Goal: Task Accomplishment & Management: Manage account settings

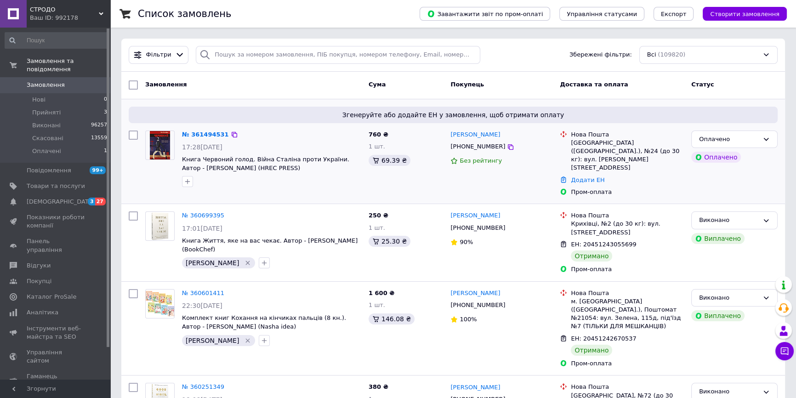
click at [189, 184] on icon "button" at bounding box center [187, 181] width 7 height 7
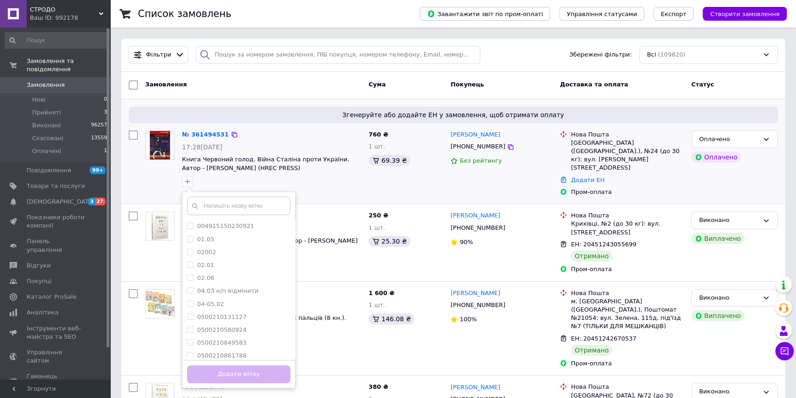
click at [202, 200] on input "text" at bounding box center [238, 206] width 103 height 18
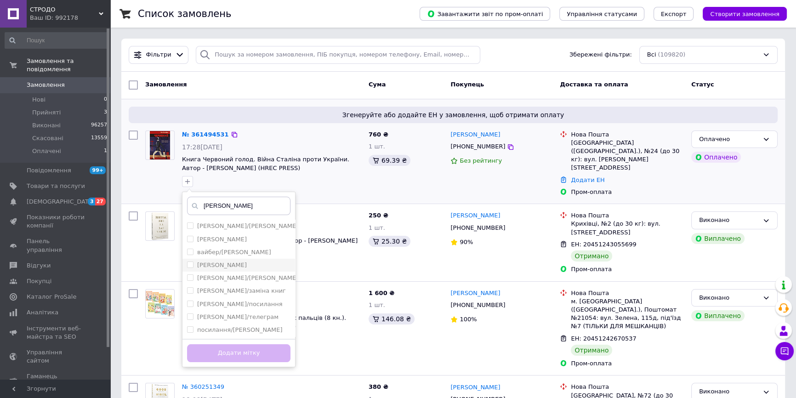
type input "[PERSON_NAME]"
click at [211, 260] on li "[PERSON_NAME]" at bounding box center [238, 265] width 113 height 13
checkbox input "true"
click at [231, 348] on button "Додати мітку" at bounding box center [238, 353] width 103 height 18
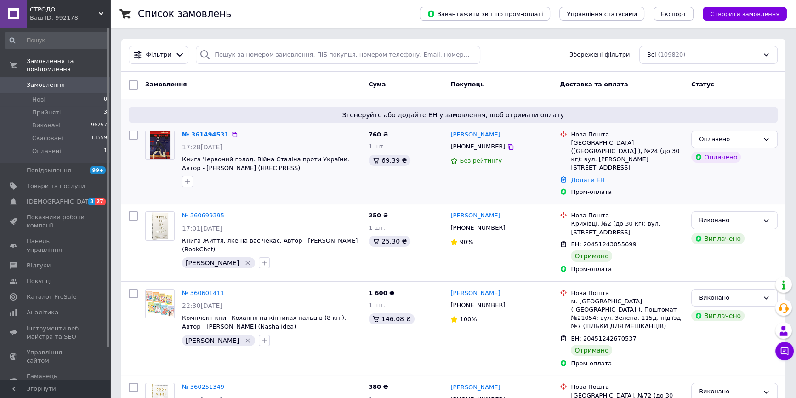
click at [210, 131] on link "№ 361494531" at bounding box center [205, 134] width 47 height 7
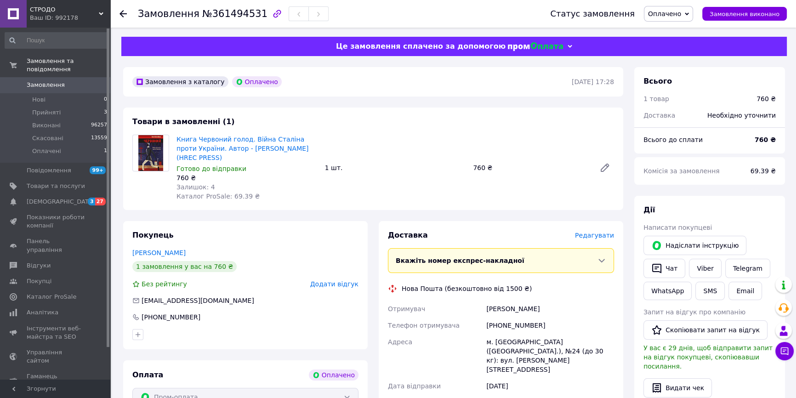
click at [232, 13] on span "№361494531" at bounding box center [234, 13] width 65 height 11
copy span "361494531"
drag, startPoint x: 309, startPoint y: 150, endPoint x: 181, endPoint y: 143, distance: 128.0
click at [174, 140] on div "Книга Червоний голод. Війна Сталіна проти України. Автор - [PERSON_NAME] (HREC …" at bounding box center [247, 168] width 148 height 70
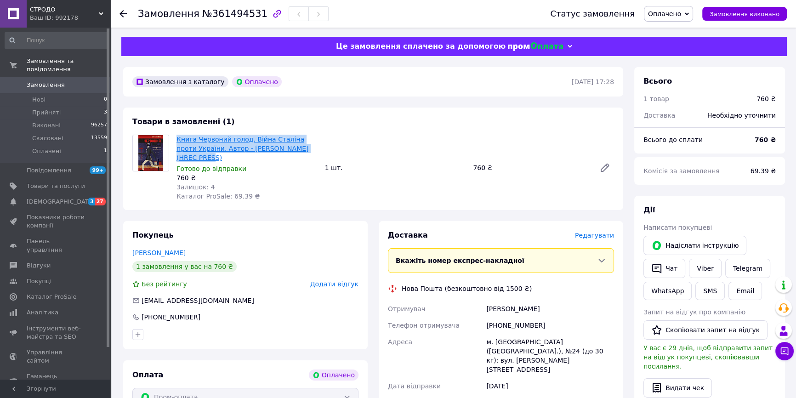
copy link "Книга Червоний голод. Війна Сталіна проти України. Автор - [PERSON_NAME] (HREC …"
drag, startPoint x: 482, startPoint y: 300, endPoint x: 536, endPoint y: 298, distance: 53.8
click at [536, 301] on div "Отримувач [PERSON_NAME] Телефон отримувача [PHONE_NUMBER] [PERSON_NAME] [GEOGRA…" at bounding box center [501, 364] width 230 height 127
copy div "Отримувач [PERSON_NAME]"
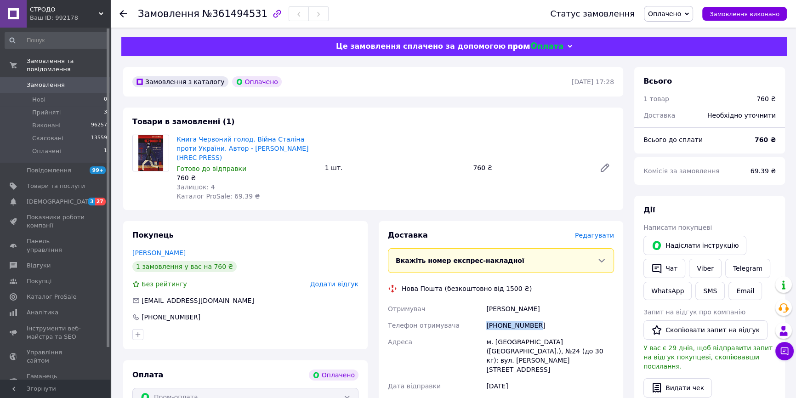
drag, startPoint x: 542, startPoint y: 318, endPoint x: 482, endPoint y: 318, distance: 60.2
click at [482, 318] on div "Отримувач [PERSON_NAME] Телефон отримувача [PHONE_NUMBER] [PERSON_NAME] [GEOGRA…" at bounding box center [501, 364] width 230 height 127
copy div "Телефон отримувача [PHONE_NUMBER]"
click at [704, 270] on link "Viber" at bounding box center [705, 268] width 32 height 19
click at [700, 267] on link "Viber" at bounding box center [705, 268] width 32 height 19
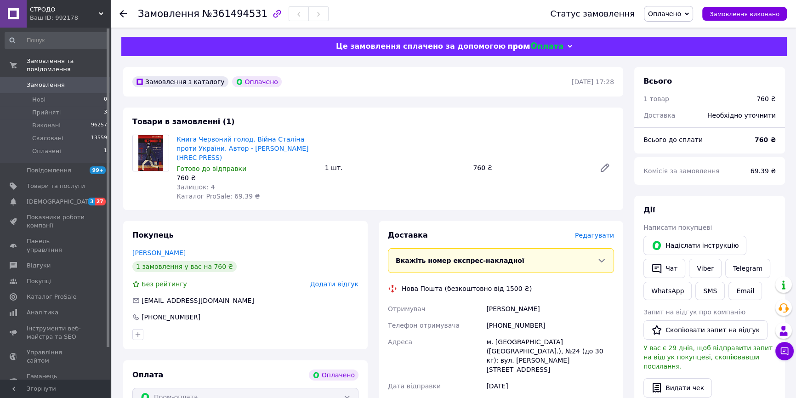
click at [587, 232] on span "Редагувати" at bounding box center [594, 235] width 39 height 7
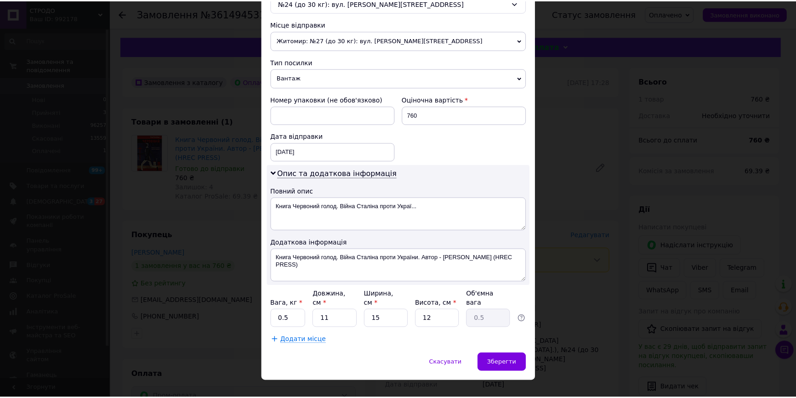
scroll to position [313, 0]
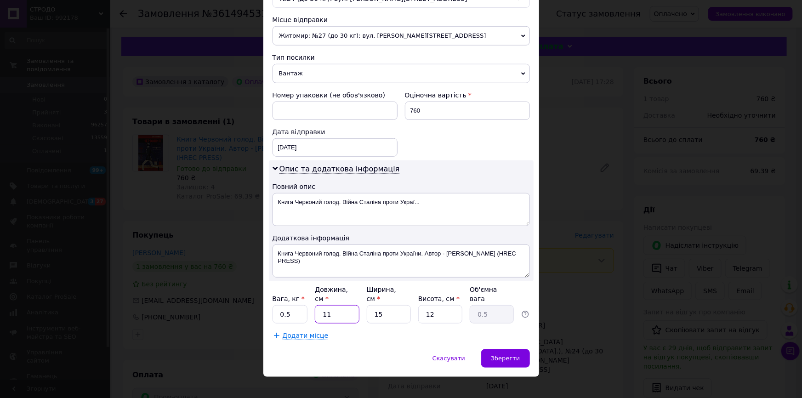
click at [326, 306] on input "11" at bounding box center [337, 314] width 44 height 18
type input "2"
type input "0.1"
type input "20"
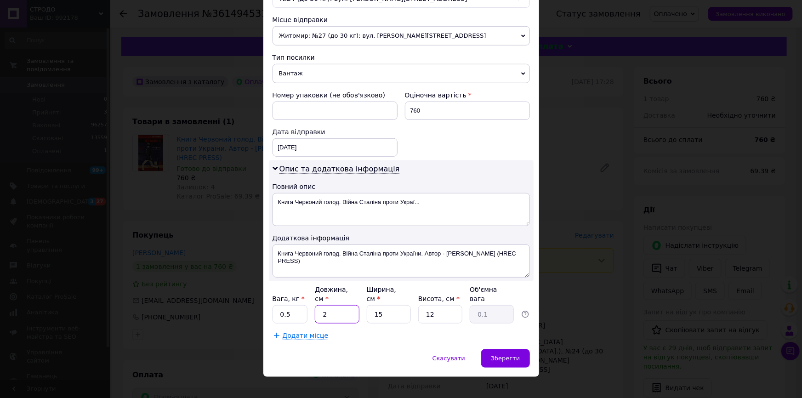
type input "0.9"
type input "20"
click at [383, 305] on input "15" at bounding box center [389, 314] width 44 height 18
type input "2"
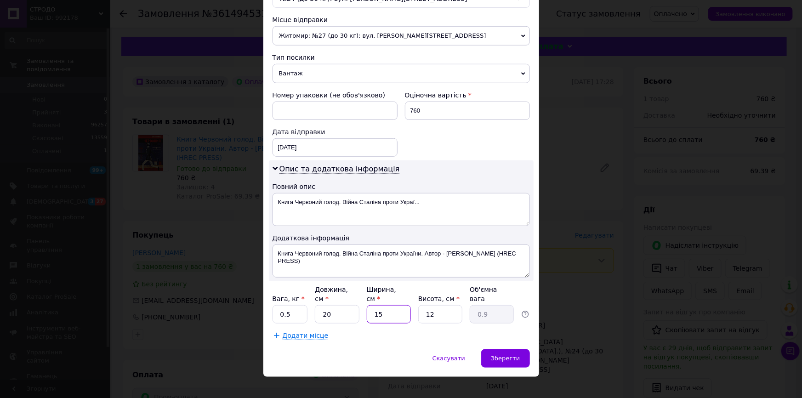
type input "0.12"
type input "25"
type input "1.5"
type input "25"
click at [426, 305] on input "12" at bounding box center [440, 314] width 44 height 18
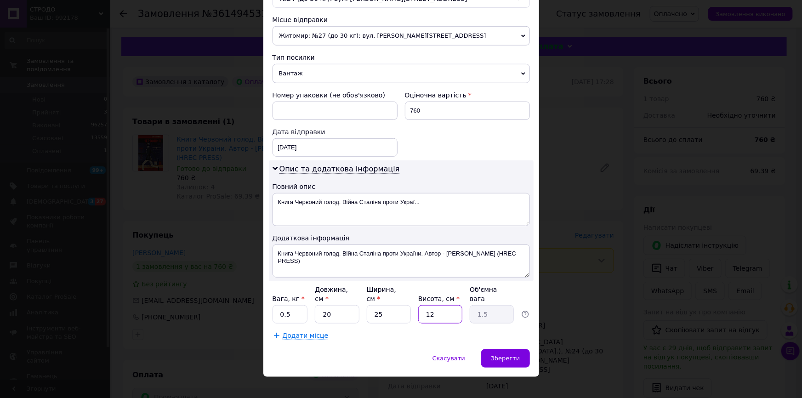
click at [426, 305] on input "12" at bounding box center [440, 314] width 44 height 18
click at [429, 305] on input "12" at bounding box center [440, 314] width 44 height 18
type input "1"
type input "0.13"
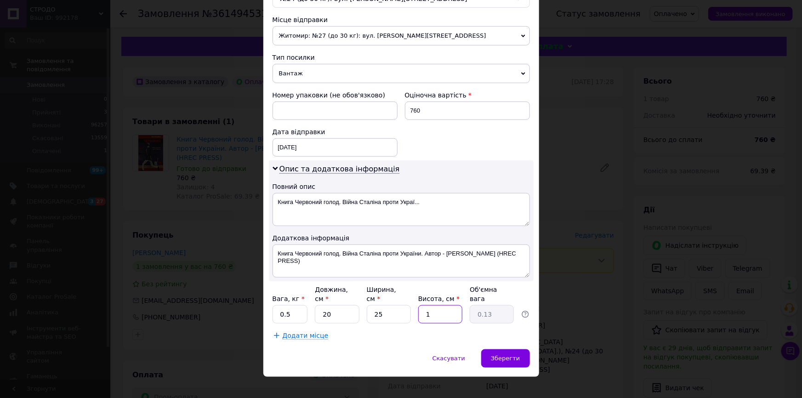
type input "10"
type input "1.25"
type input "10"
click at [285, 305] on input "0.5" at bounding box center [290, 314] width 35 height 18
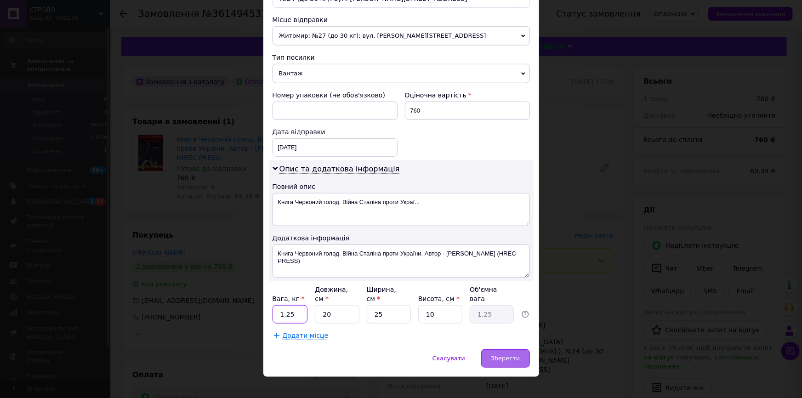
type input "1.25"
click at [499, 355] on span "Зберегти" at bounding box center [505, 358] width 29 height 7
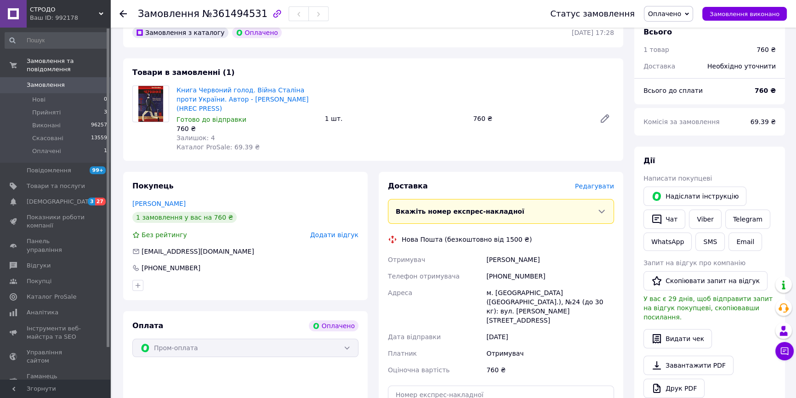
scroll to position [125, 0]
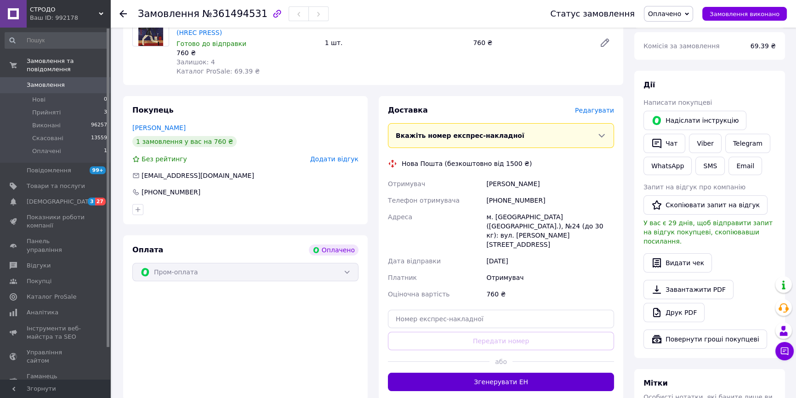
click at [438, 373] on button "Згенерувати ЕН" at bounding box center [501, 382] width 226 height 18
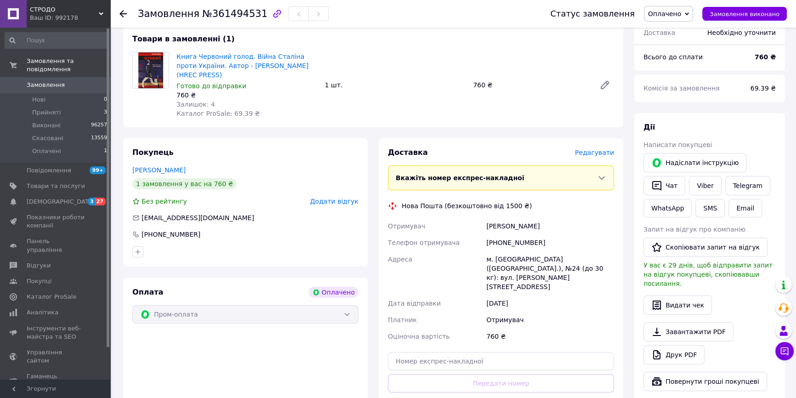
scroll to position [41, 0]
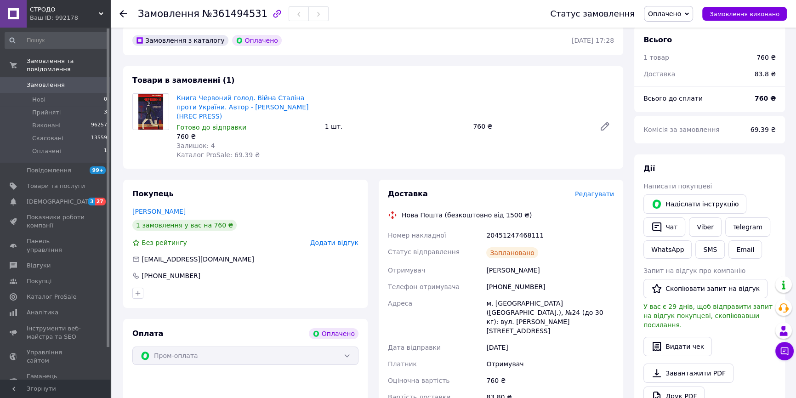
click at [495, 227] on div "20451247468111" at bounding box center [549, 235] width 131 height 17
copy div "20451247468111"
drag, startPoint x: 309, startPoint y: 108, endPoint x: 197, endPoint y: 97, distance: 112.6
click at [197, 97] on span "Книга Червоний голод. Війна Сталіна проти України. Автор - [PERSON_NAME] (HREC …" at bounding box center [246, 107] width 141 height 28
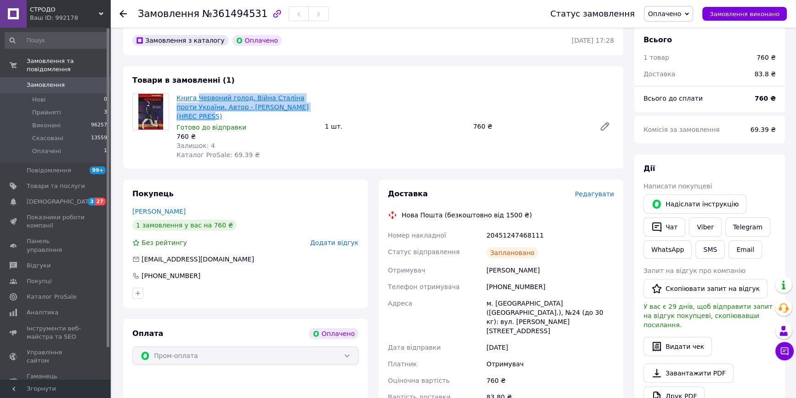
copy link "Червоний голод. Війна Сталіна проти України. Автор - [PERSON_NAME] (HREC PRESS)"
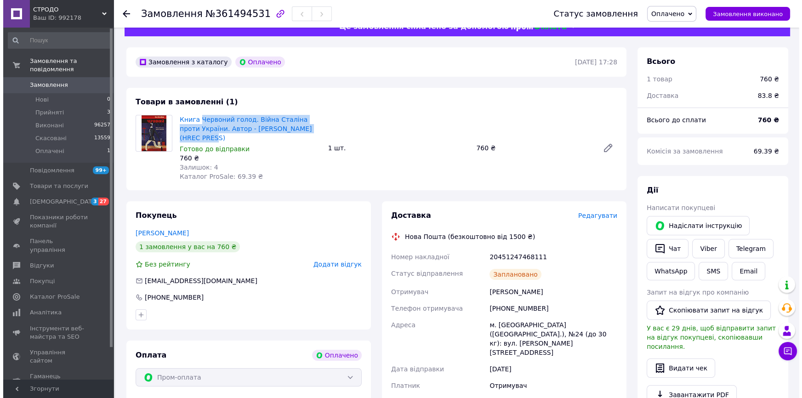
scroll to position [0, 0]
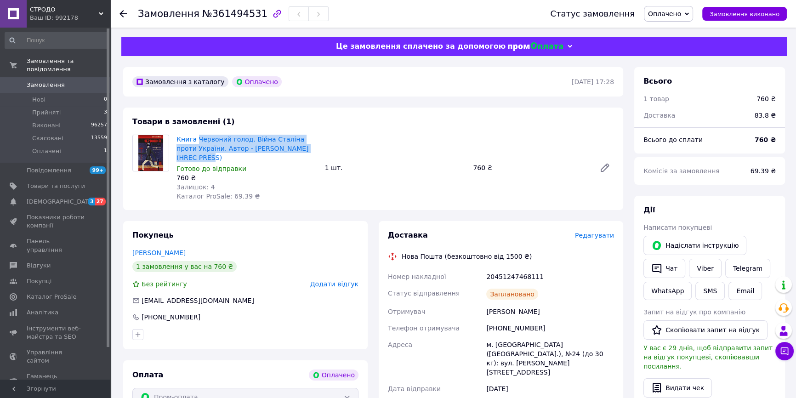
click at [68, 82] on link "Замовлення 0" at bounding box center [56, 85] width 113 height 16
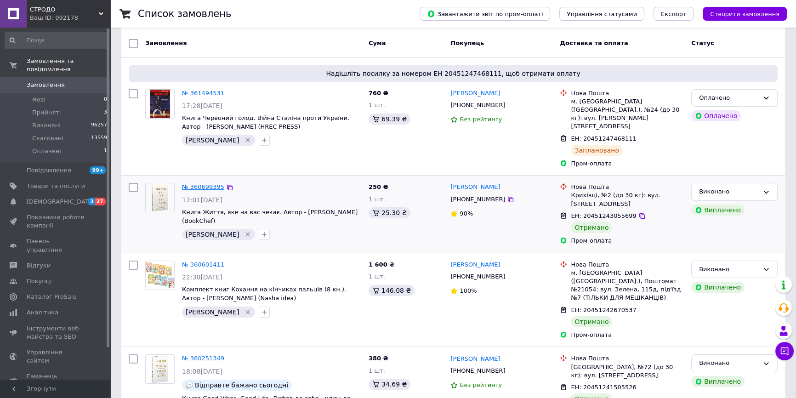
click at [208, 183] on link "№ 360699395" at bounding box center [203, 186] width 42 height 7
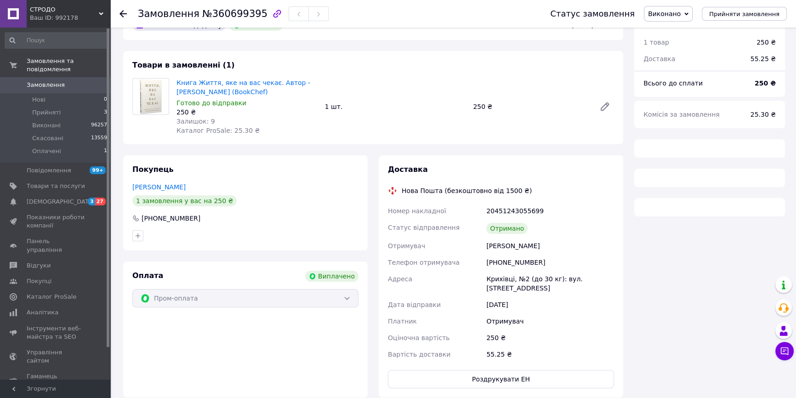
scroll to position [58, 0]
